Goal: Task Accomplishment & Management: Use online tool/utility

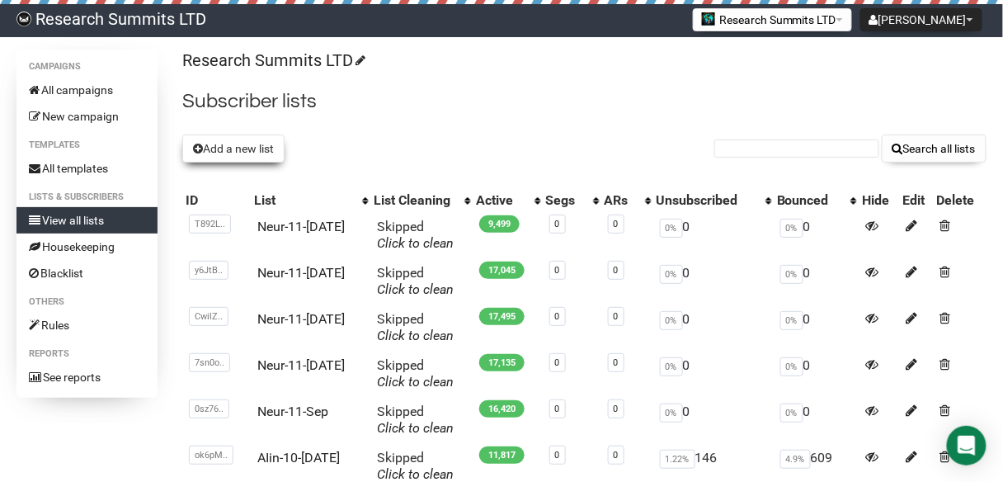
click at [259, 155] on button "Add a new list" at bounding box center [233, 148] width 102 height 28
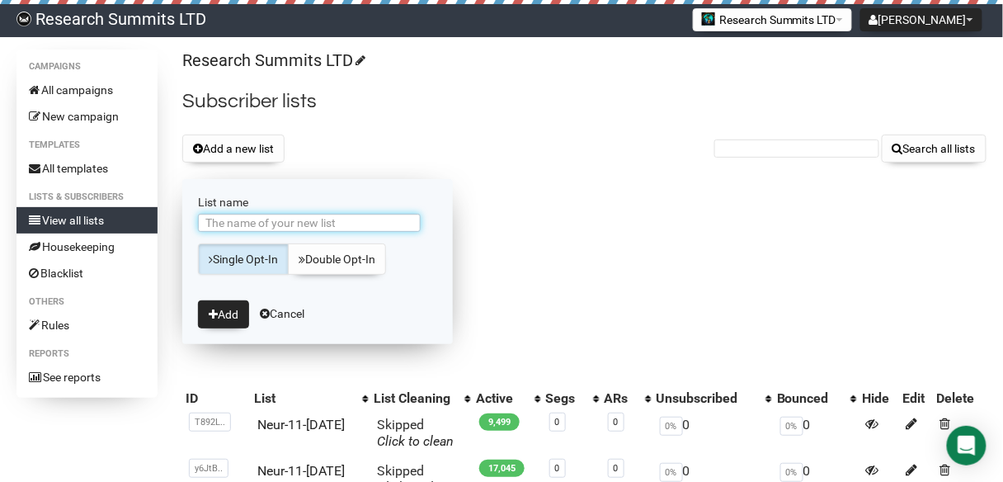
click at [294, 218] on input "List name" at bounding box center [309, 223] width 223 height 18
click at [242, 220] on input "AIin-10-Sep" at bounding box center [309, 223] width 223 height 18
click at [240, 224] on input "AIin-10-Sep" at bounding box center [309, 223] width 223 height 18
click at [278, 226] on input "AIin-11-Sep" at bounding box center [309, 223] width 223 height 18
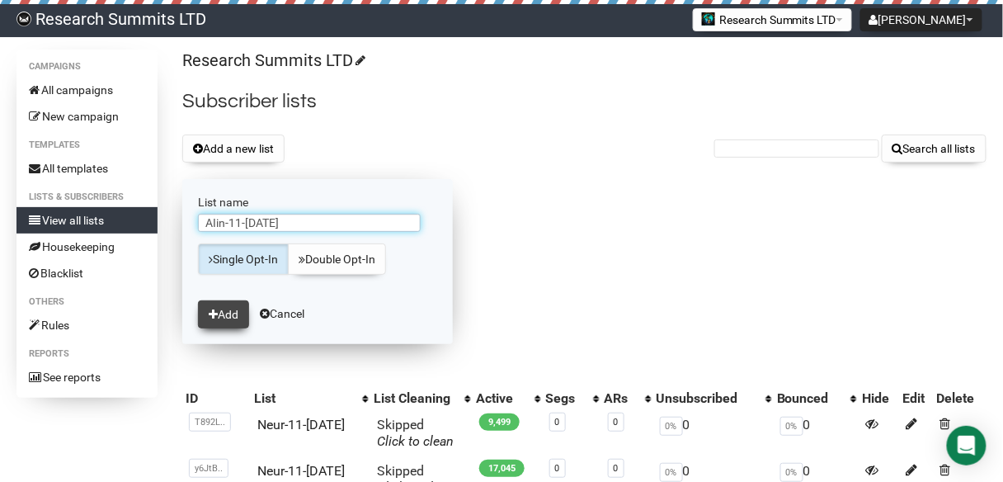
type input "AIin-11-[DATE]"
click at [234, 308] on button "Add" at bounding box center [223, 314] width 51 height 28
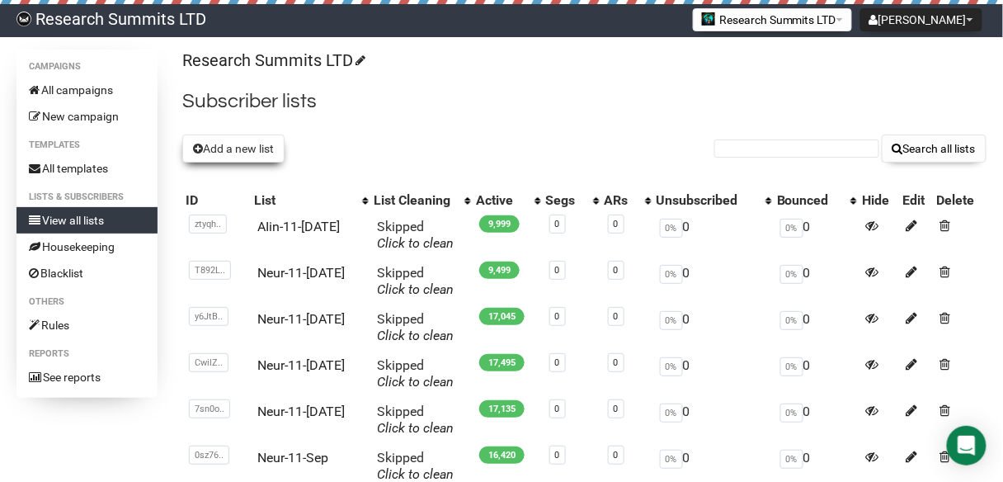
click at [223, 144] on button "Add a new list" at bounding box center [233, 148] width 102 height 28
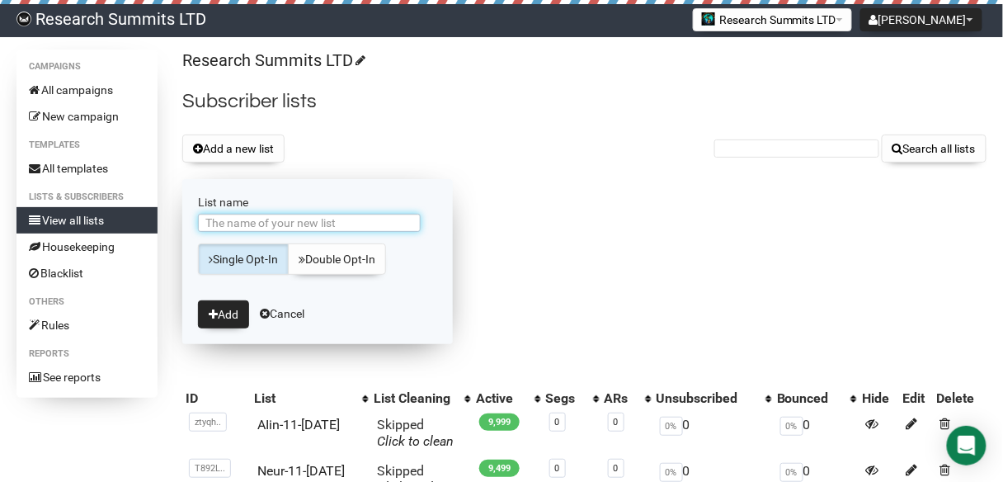
click at [279, 224] on input "List name" at bounding box center [309, 223] width 223 height 18
click at [241, 220] on input "AIin-10-Sep" at bounding box center [309, 223] width 223 height 18
click at [291, 223] on input "AIin-11-Sep" at bounding box center [309, 223] width 223 height 18
type input "AIin-11-[DATE]"
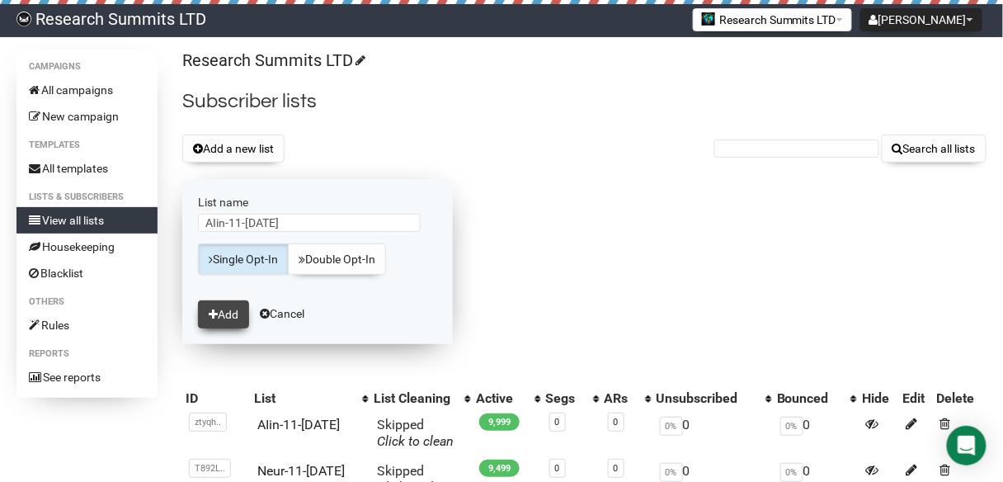
click at [239, 304] on button "Add" at bounding box center [223, 314] width 51 height 28
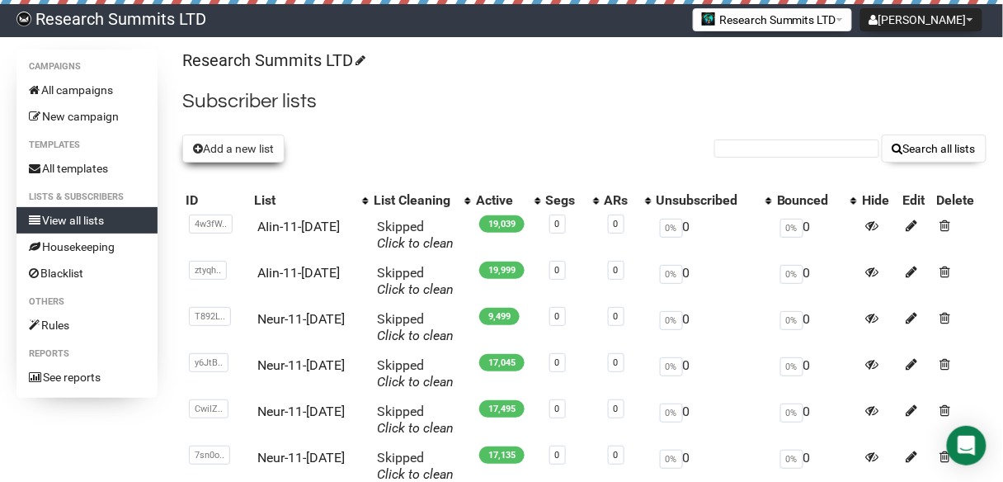
click at [248, 151] on button "Add a new list" at bounding box center [233, 148] width 102 height 28
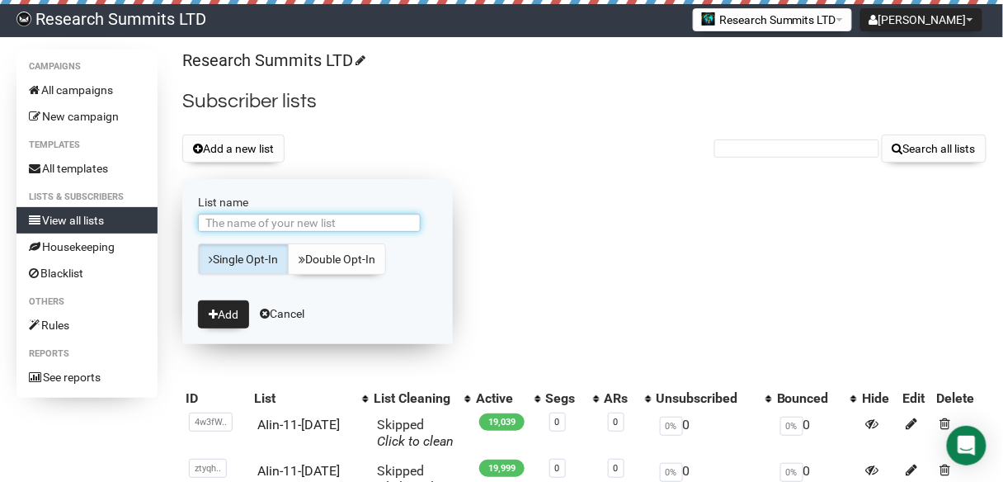
click at [334, 220] on input "List name" at bounding box center [309, 223] width 223 height 18
click at [265, 223] on input "List name" at bounding box center [309, 223] width 223 height 18
type input "Alin-11-[DATE]"
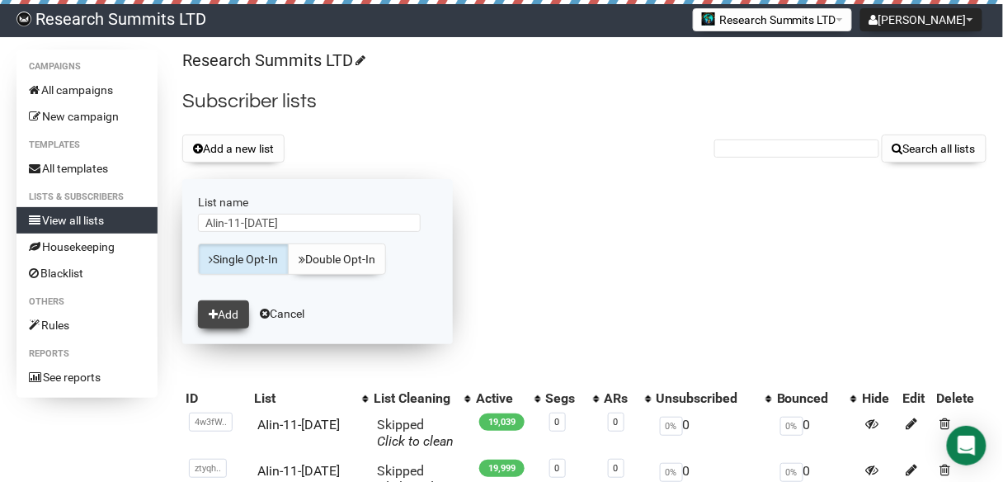
click at [228, 308] on button "Add" at bounding box center [223, 314] width 51 height 28
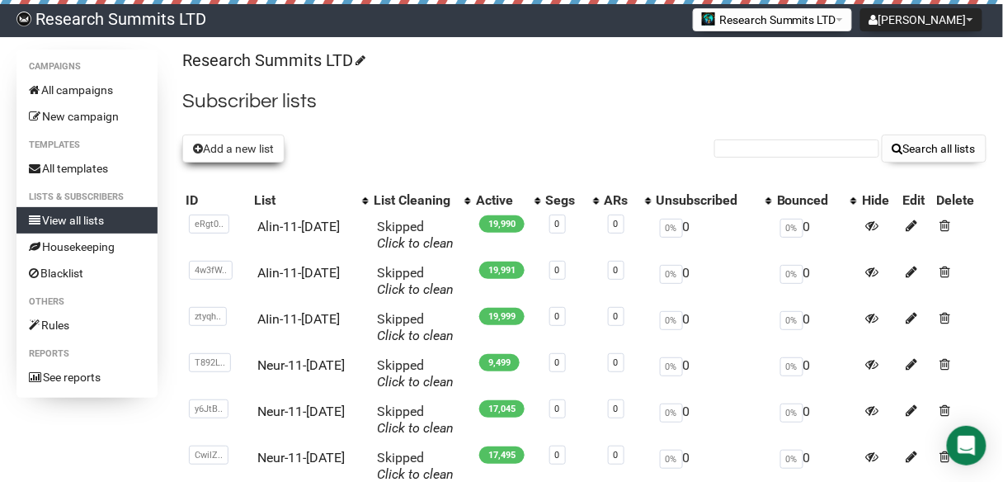
click at [246, 143] on button "Add a new list" at bounding box center [233, 148] width 102 height 28
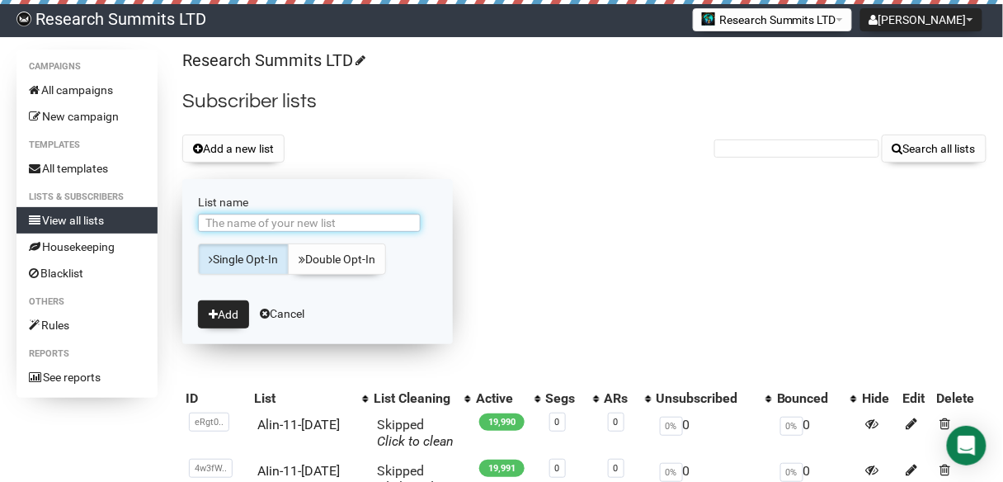
click at [291, 218] on input "List name" at bounding box center [309, 223] width 223 height 18
click at [241, 217] on input "AIin-10-Sep" at bounding box center [309, 223] width 223 height 18
click at [294, 217] on input "AIin-11-Sep" at bounding box center [309, 223] width 223 height 18
type input "AIin-11-[DATE]"
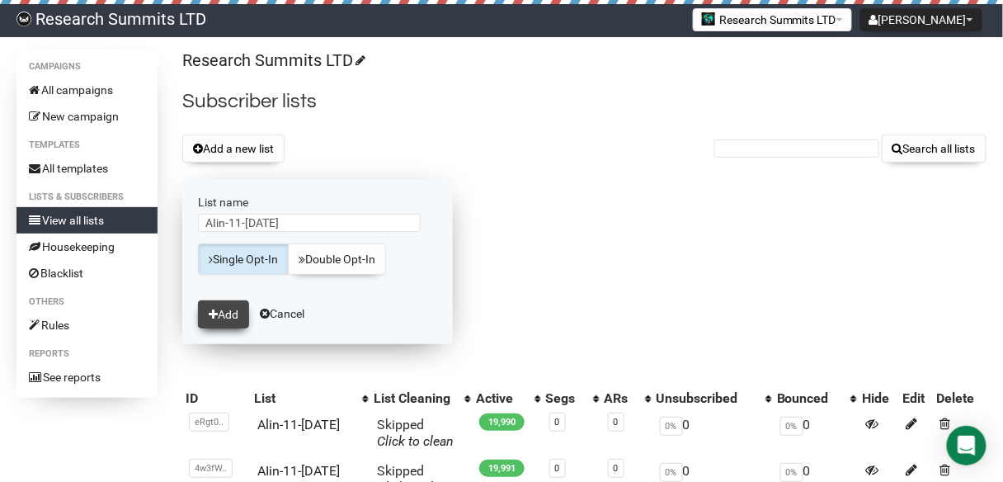
click at [233, 305] on button "Add" at bounding box center [223, 314] width 51 height 28
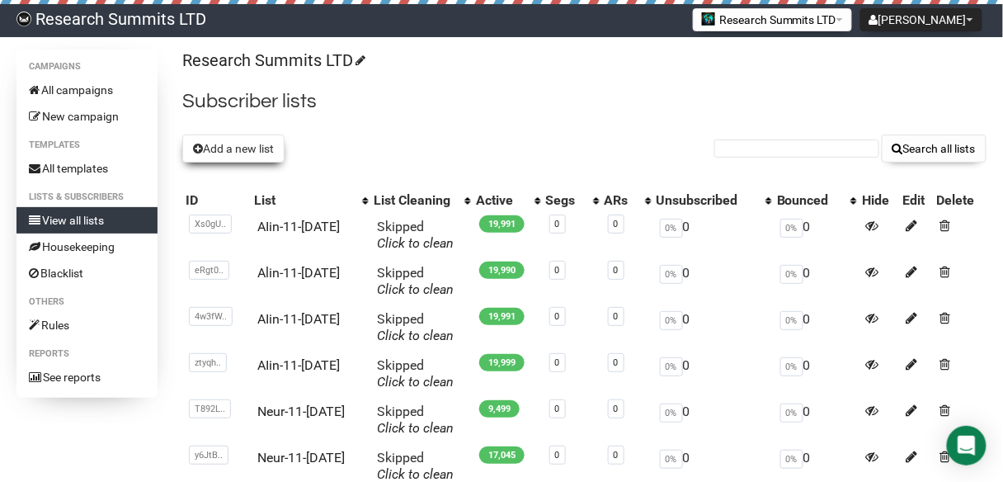
click at [243, 140] on button "Add a new list" at bounding box center [233, 148] width 102 height 28
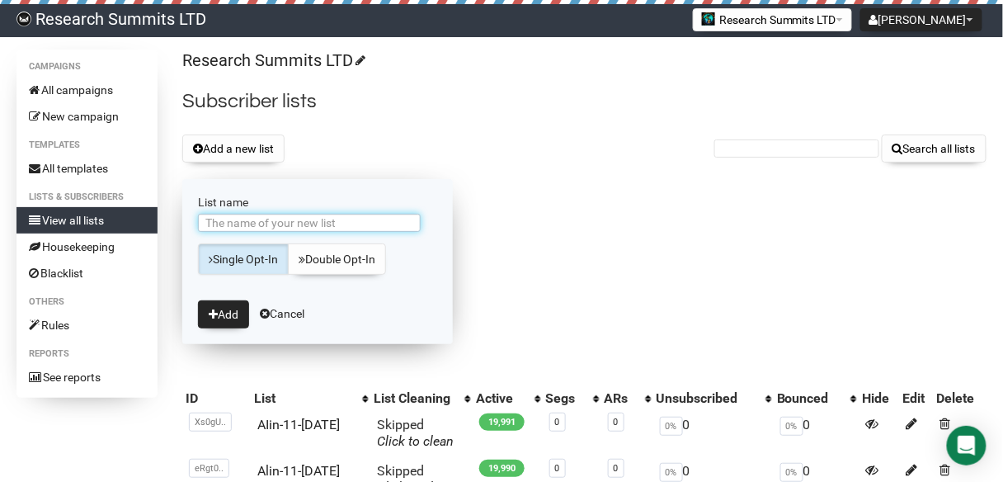
click at [325, 224] on input "List name" at bounding box center [309, 223] width 223 height 18
click at [240, 222] on input "AIin-10-Sep" at bounding box center [309, 223] width 223 height 18
click at [275, 221] on input "AIin-11-Sep" at bounding box center [309, 223] width 223 height 18
type input "AIin-11-[DATE]"
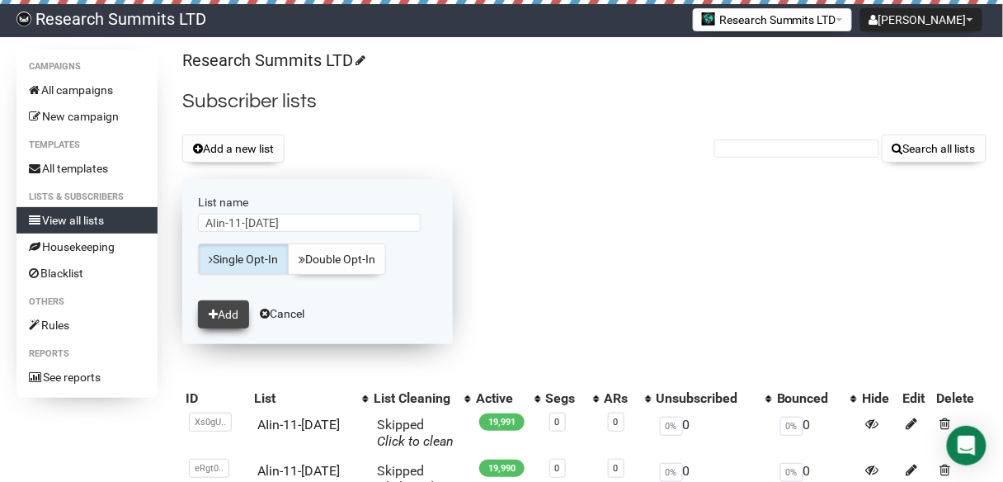
click at [238, 309] on button "Add" at bounding box center [223, 314] width 51 height 28
